Goal: Task Accomplishment & Management: Use online tool/utility

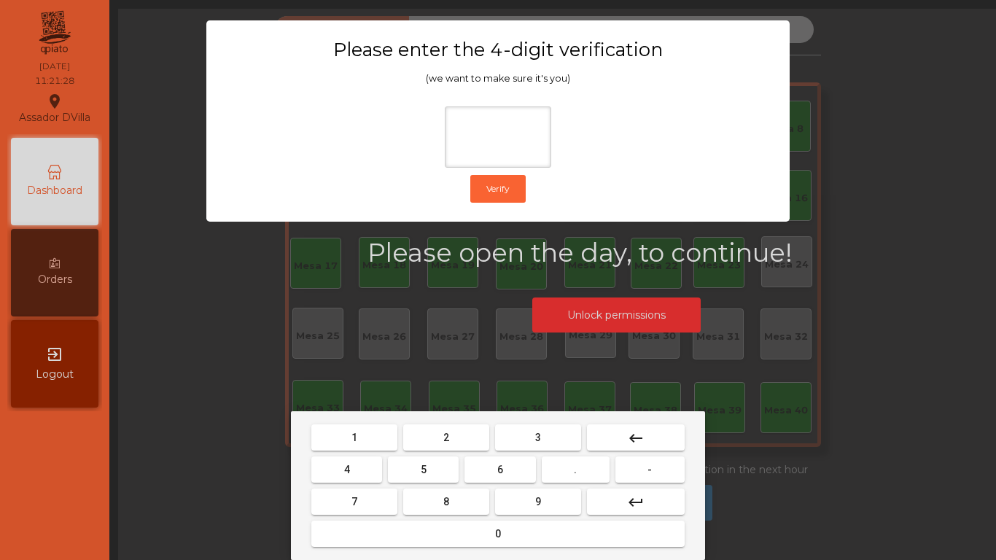
drag, startPoint x: 444, startPoint y: 424, endPoint x: 428, endPoint y: 439, distance: 22.2
click at [444, 424] on mat-keyboard-key "2" at bounding box center [446, 437] width 92 height 32
click at [428, 439] on button "2" at bounding box center [446, 437] width 86 height 26
click at [342, 480] on button "4" at bounding box center [346, 469] width 71 height 26
click at [509, 466] on button "6" at bounding box center [499, 469] width 71 height 26
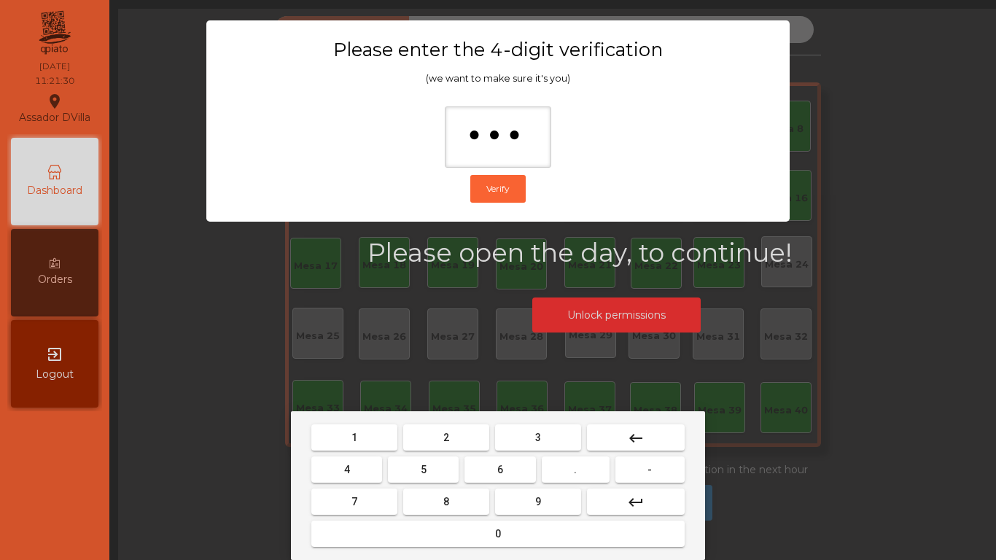
click at [524, 502] on button "9" at bounding box center [538, 502] width 86 height 26
type input "****"
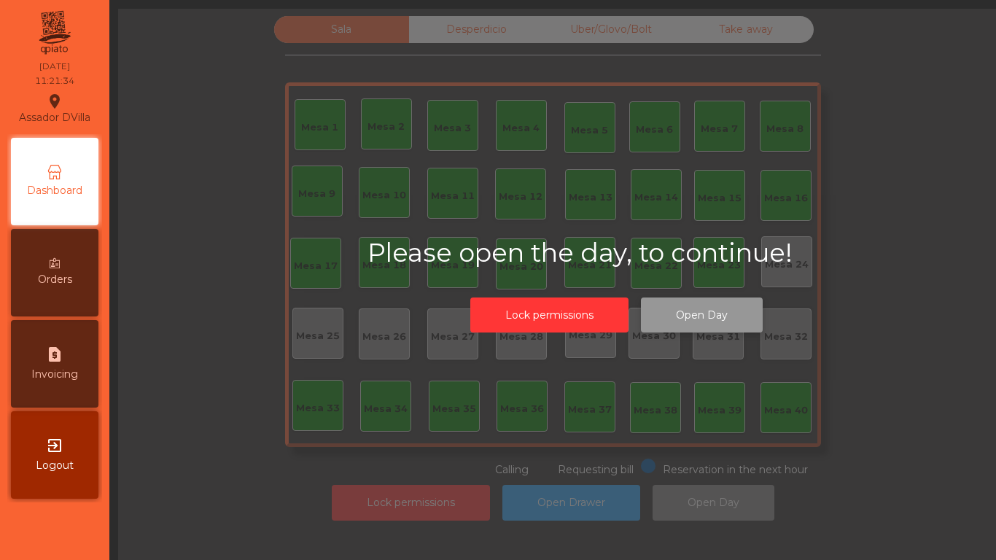
click at [666, 310] on button "Open Day" at bounding box center [702, 316] width 122 height 36
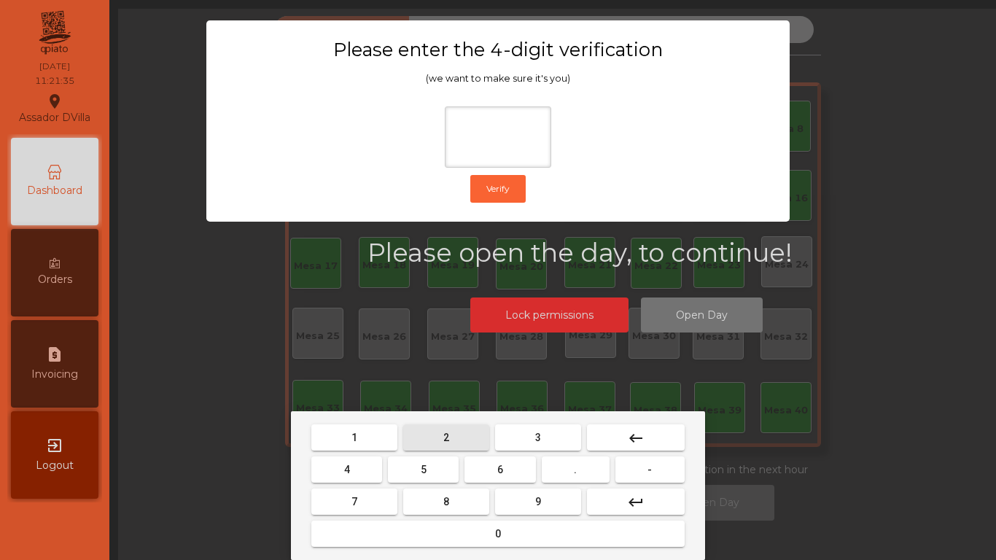
click at [427, 440] on button "2" at bounding box center [446, 437] width 86 height 26
click at [368, 477] on button "4" at bounding box center [346, 469] width 71 height 26
drag, startPoint x: 496, startPoint y: 467, endPoint x: 513, endPoint y: 494, distance: 32.2
click at [497, 474] on button "6" at bounding box center [499, 469] width 71 height 26
click at [513, 494] on button "9" at bounding box center [538, 502] width 86 height 26
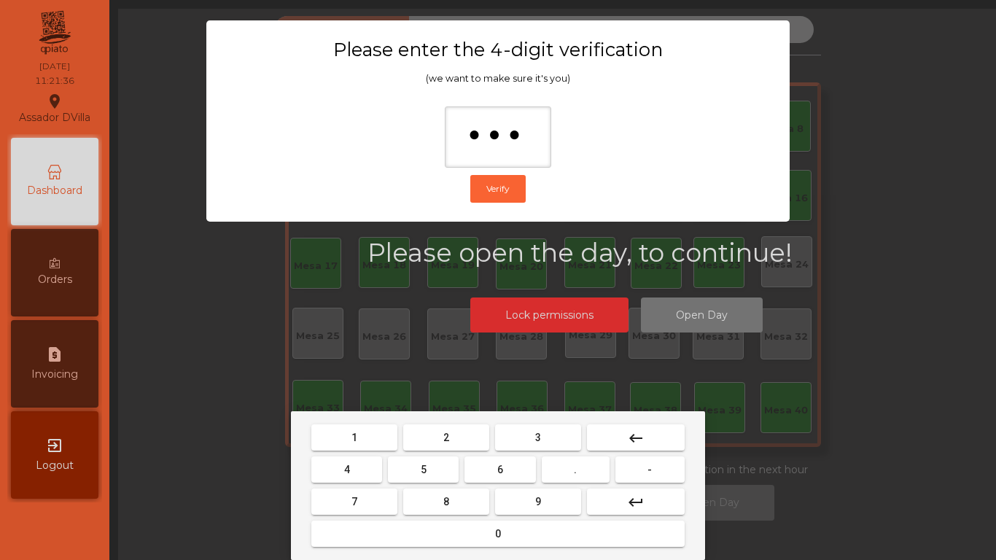
type input "****"
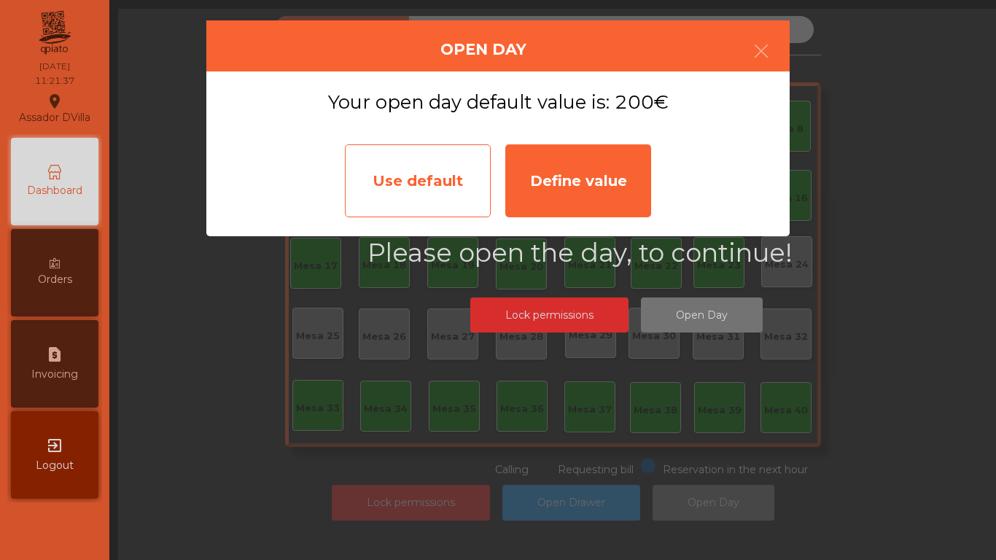
click at [423, 203] on div "Use default" at bounding box center [418, 180] width 146 height 73
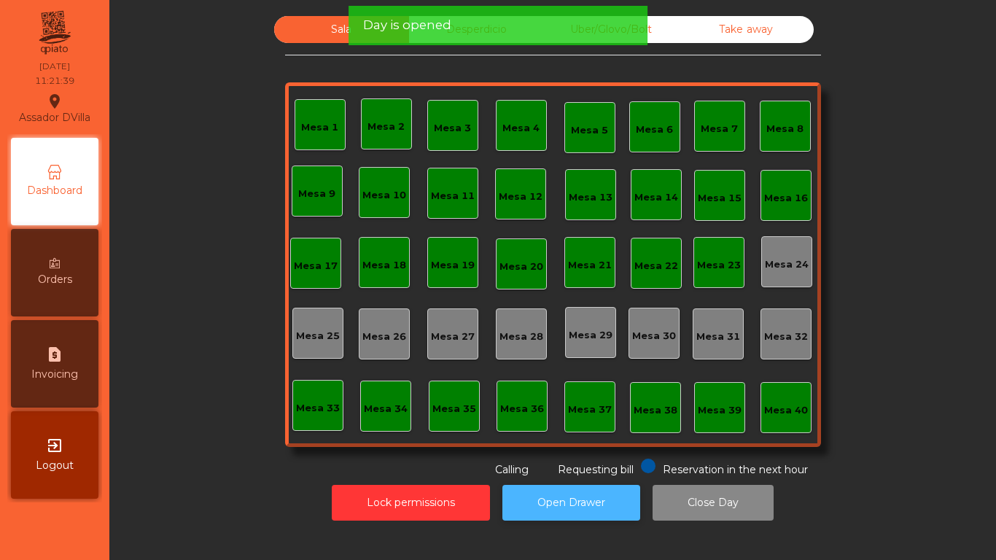
click at [557, 497] on button "Open Drawer" at bounding box center [571, 503] width 138 height 36
